Goal: Information Seeking & Learning: Check status

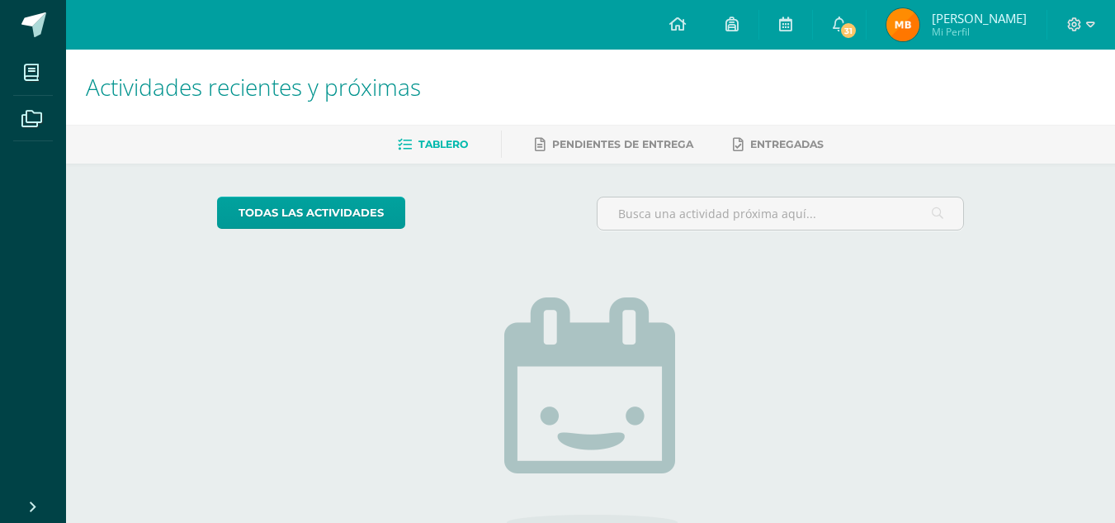
click at [906, 21] on img at bounding box center [903, 24] width 33 height 33
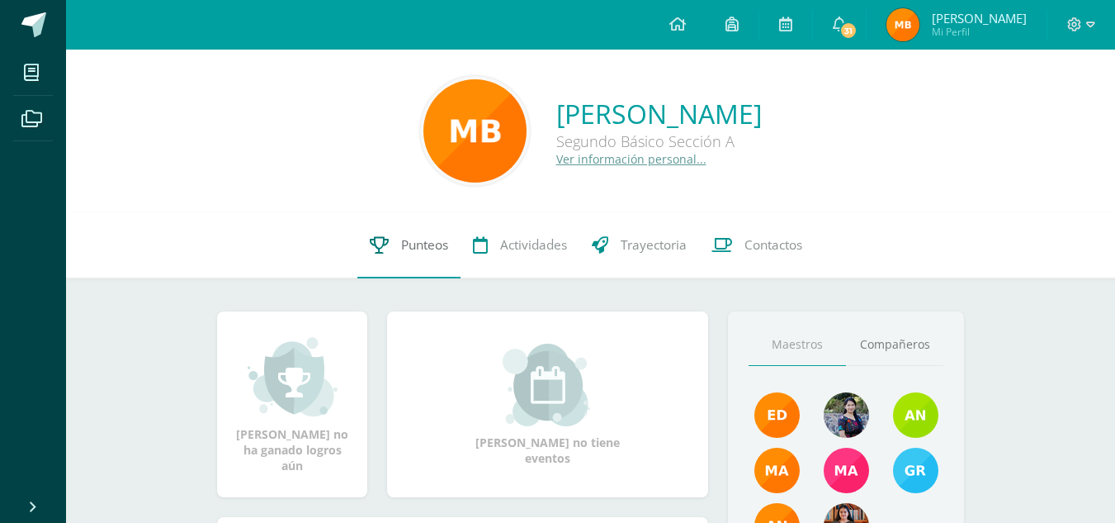
click at [391, 249] on link "Punteos" at bounding box center [409, 245] width 103 height 66
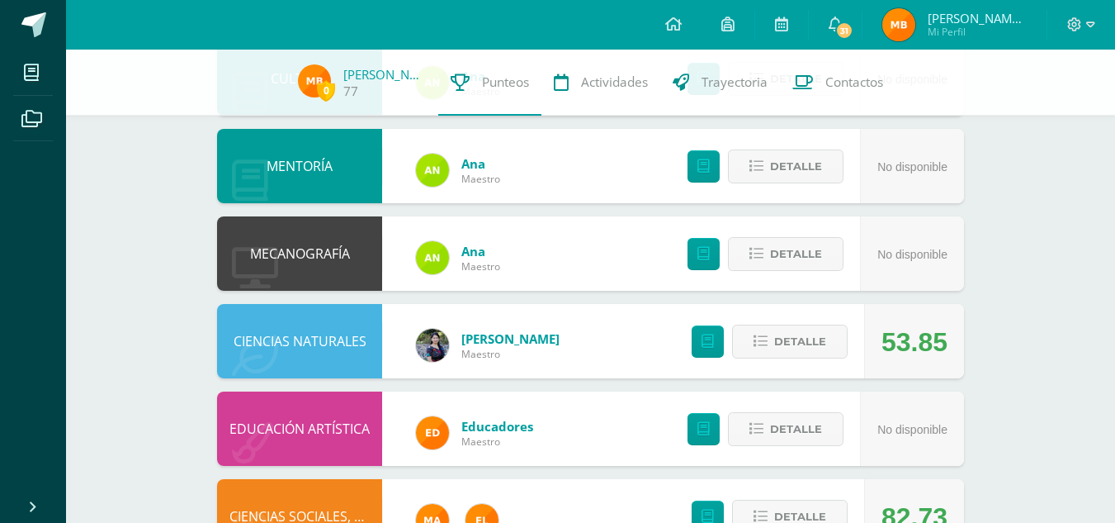
scroll to position [895, 0]
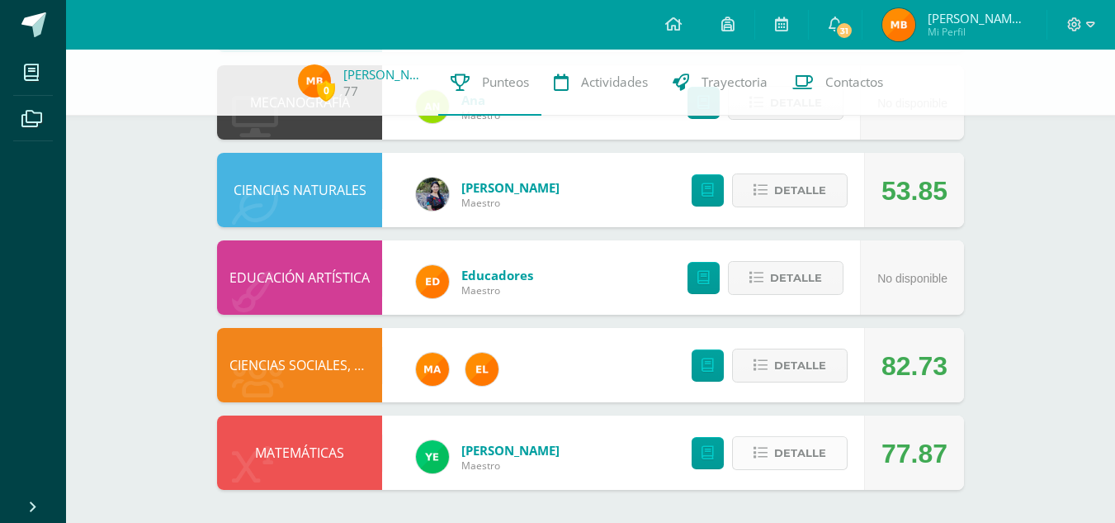
click at [755, 452] on icon at bounding box center [761, 453] width 14 height 14
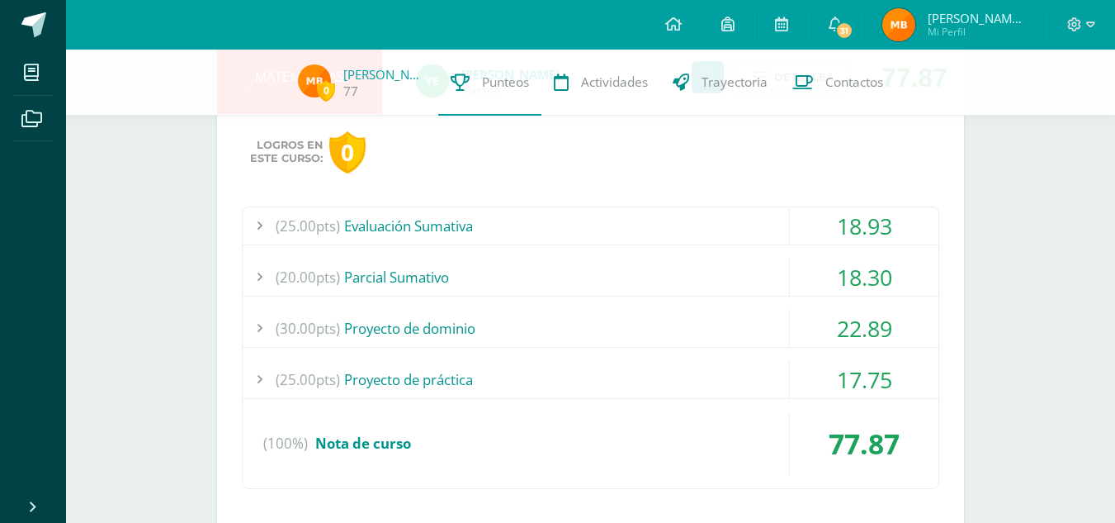
scroll to position [1270, 0]
click at [641, 234] on div "(25.00pts) Evaluación Sumativa" at bounding box center [591, 226] width 696 height 37
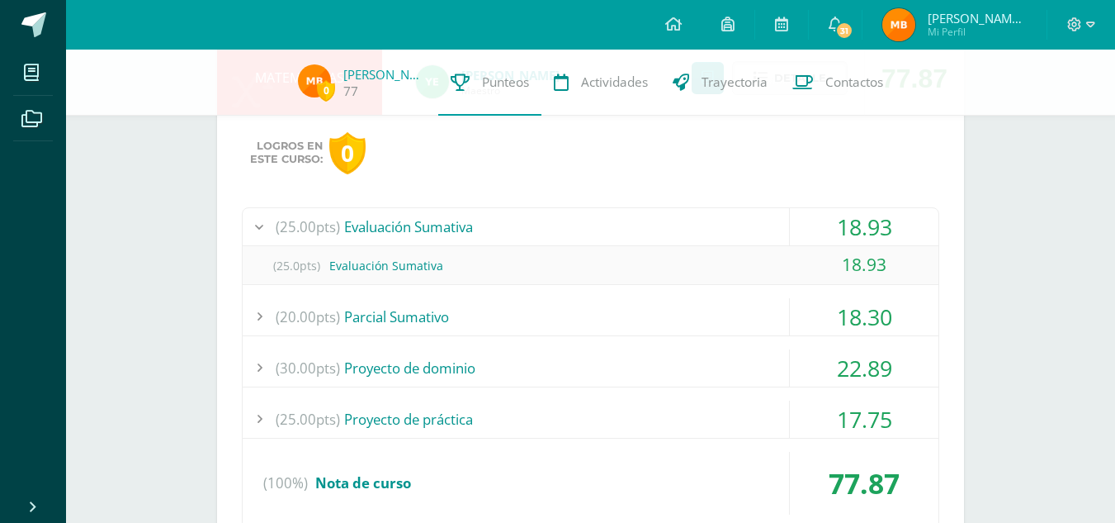
click at [641, 234] on div "(25.00pts) Evaluación Sumativa" at bounding box center [591, 226] width 696 height 37
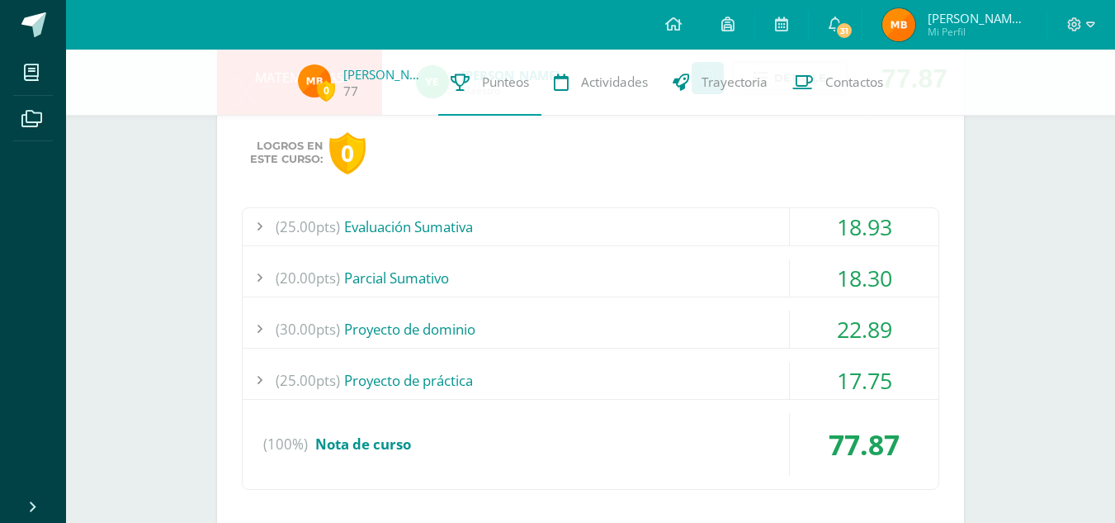
click at [547, 284] on div "(20.00pts) Parcial Sumativo" at bounding box center [591, 277] width 696 height 37
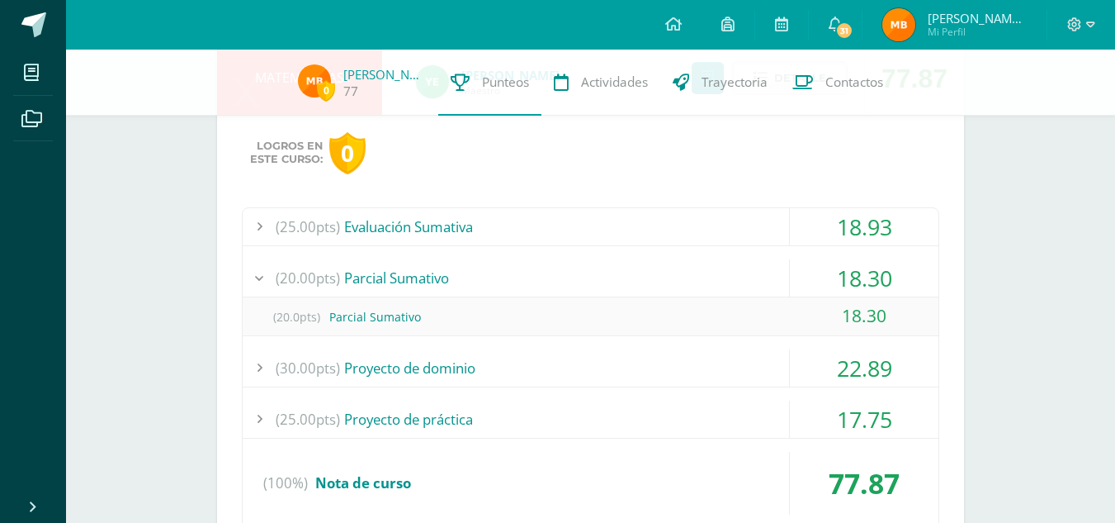
click at [547, 284] on div "(20.00pts) Parcial Sumativo" at bounding box center [591, 277] width 696 height 37
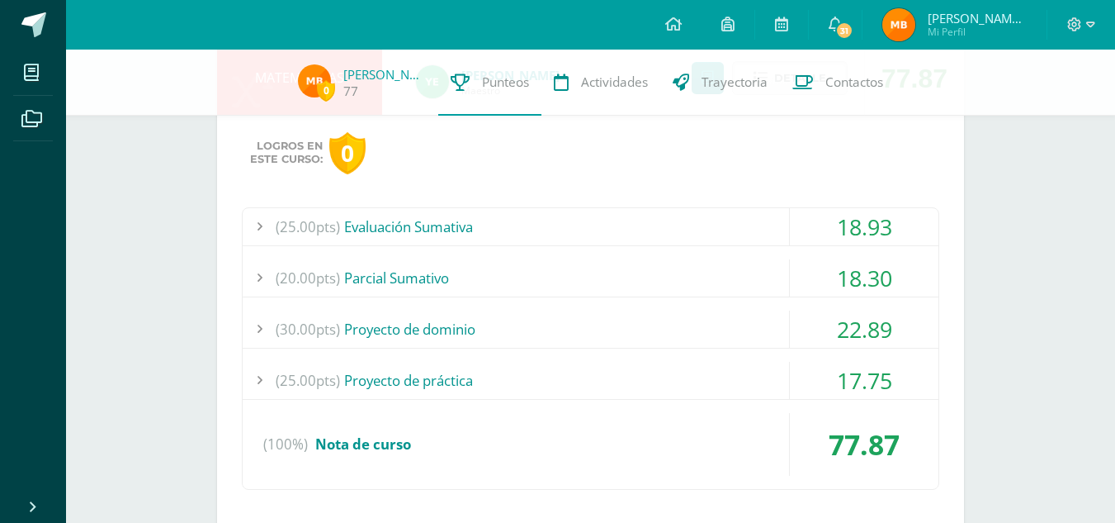
click at [484, 331] on div "(30.00pts) Proyecto de dominio" at bounding box center [591, 328] width 696 height 37
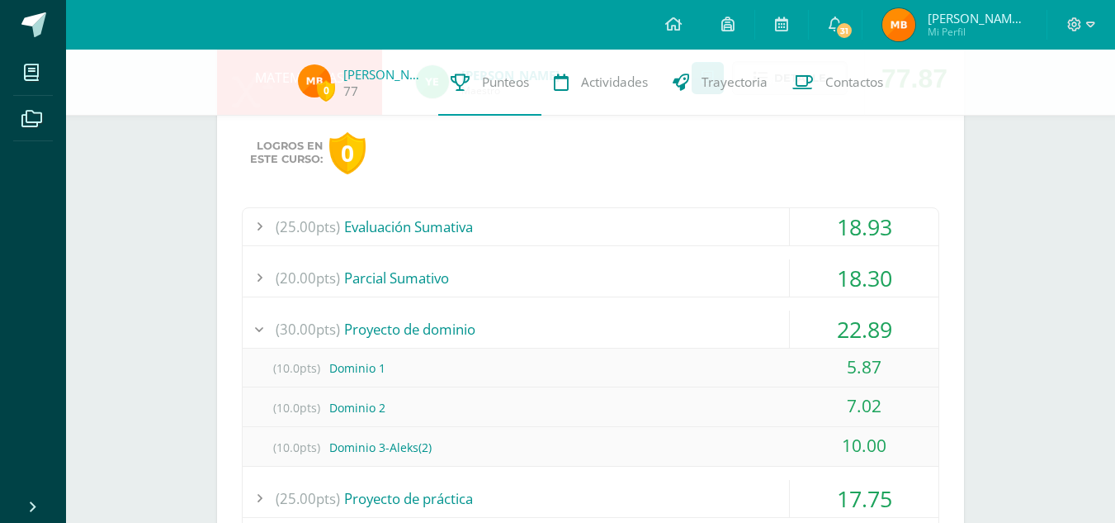
click at [484, 331] on div "(30.00pts) Proyecto de dominio" at bounding box center [591, 328] width 696 height 37
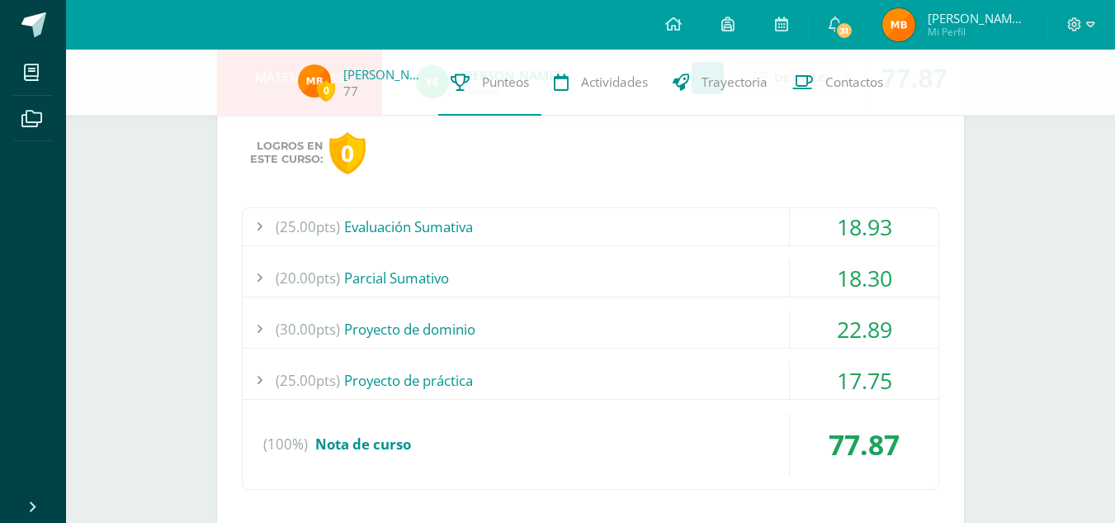
click at [440, 390] on div "(25.00pts) Proyecto de práctica" at bounding box center [591, 380] width 696 height 37
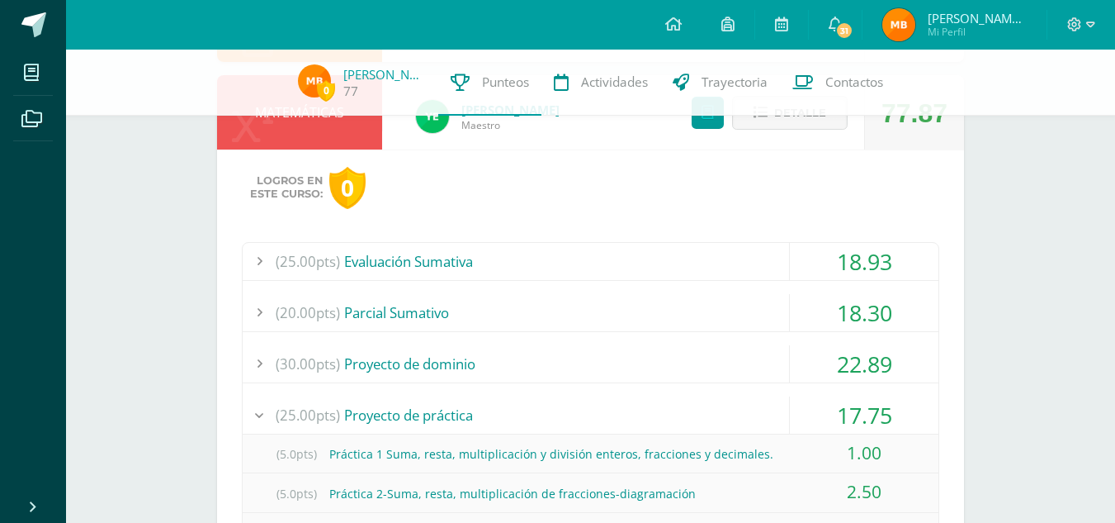
scroll to position [1234, 0]
click at [435, 405] on div "(25.00pts) Proyecto de práctica" at bounding box center [591, 415] width 696 height 37
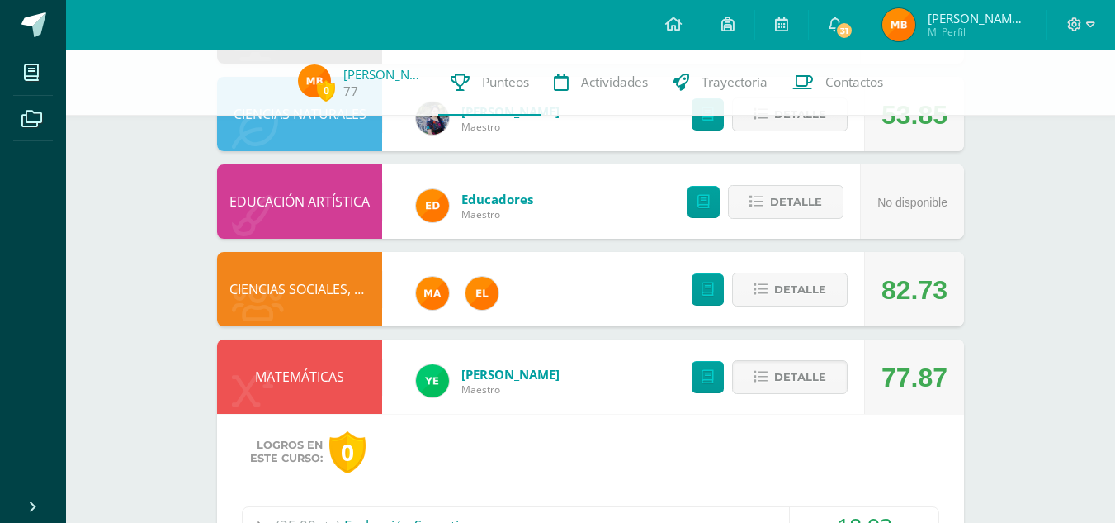
scroll to position [964, 0]
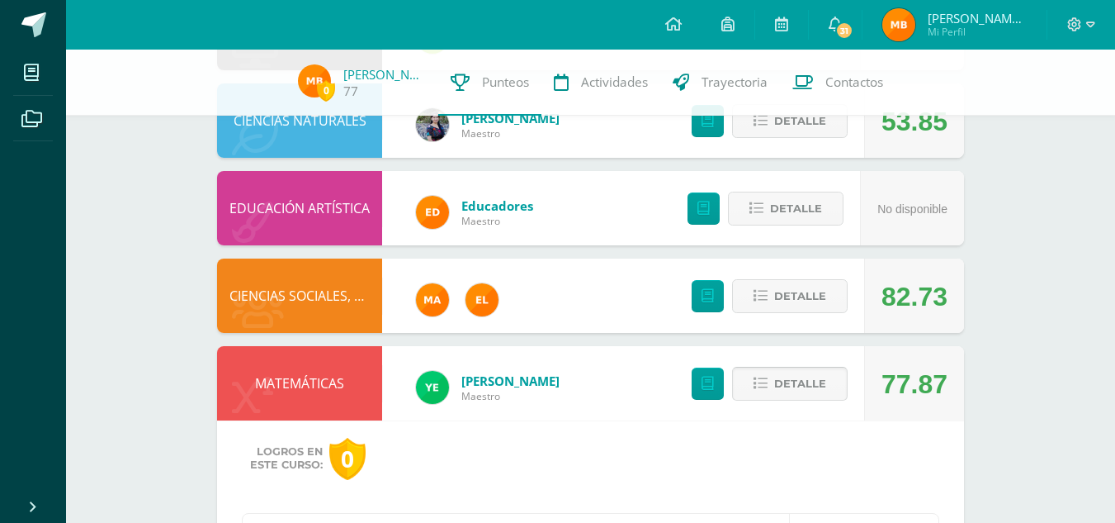
click at [778, 382] on span "Detalle" at bounding box center [800, 383] width 52 height 31
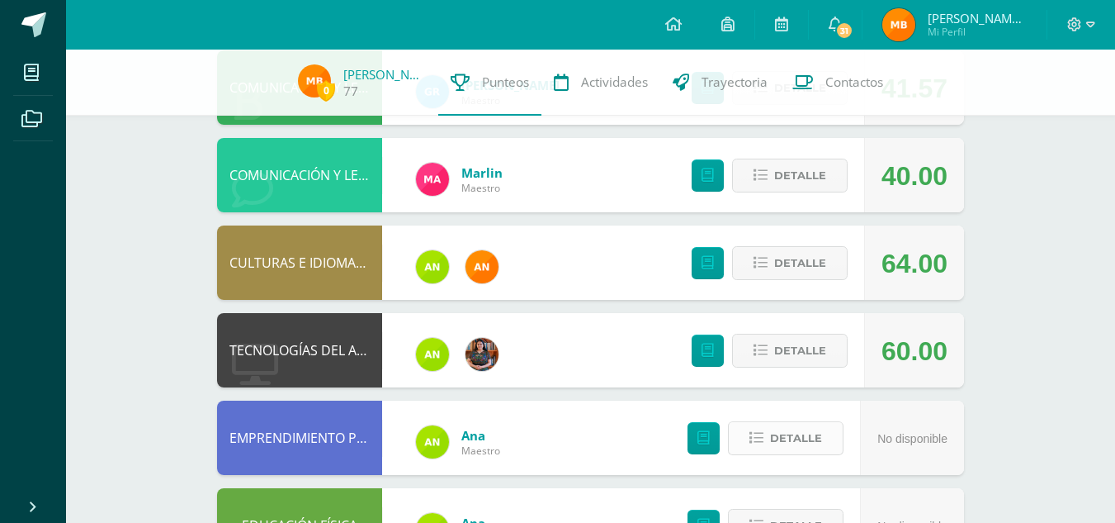
scroll to position [0, 0]
